Goal: Task Accomplishment & Management: Manage account settings

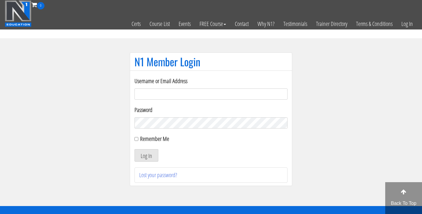
click at [159, 92] on input "Username or Email Address" at bounding box center [210, 93] width 153 height 11
type input "bosslady"
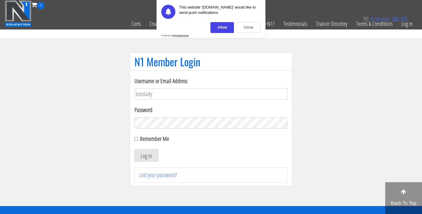
click at [134, 149] on button "Log In" at bounding box center [146, 155] width 24 height 12
click at [251, 27] on div "Close" at bounding box center [248, 27] width 24 height 11
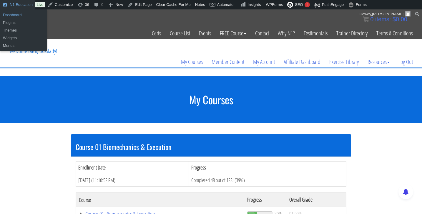
click at [17, 14] on link "Dashboard" at bounding box center [23, 15] width 47 height 8
